Goal: Book appointment/travel/reservation

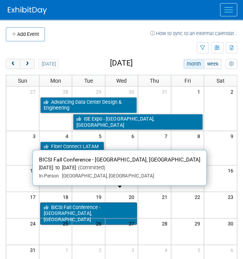
click at [101, 202] on link "BICSI Fall Conference - [GEOGRAPHIC_DATA], [GEOGRAPHIC_DATA]" at bounding box center [88, 213] width 97 height 22
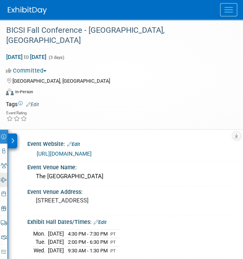
click at [5, 173] on link "3 Travel Reservations 3" at bounding box center [3, 180] width 7 height 14
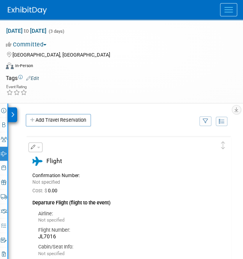
scroll to position [28, 0]
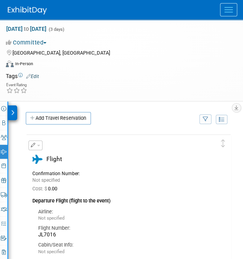
click at [153, 48] on div "[GEOGRAPHIC_DATA], [GEOGRAPHIC_DATA]" at bounding box center [117, 52] width 222 height 9
